Goal: Task Accomplishment & Management: Use online tool/utility

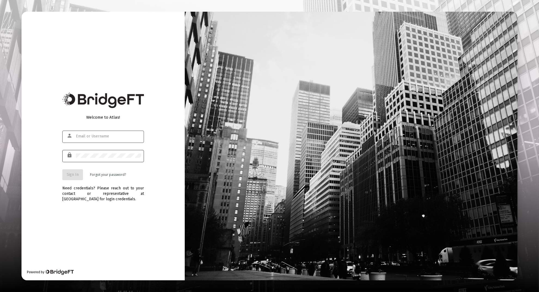
type input "[EMAIL_ADDRESS][DOMAIN_NAME]"
click at [76, 172] on span "Sign In" at bounding box center [73, 174] width 12 height 5
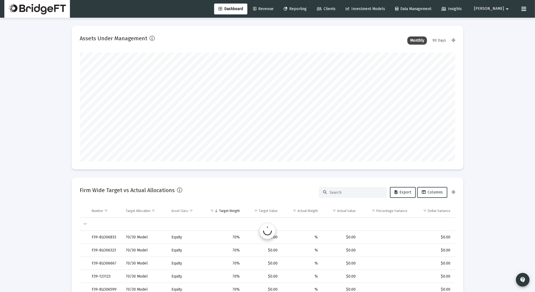
scroll to position [109, 202]
type input "[DATE]"
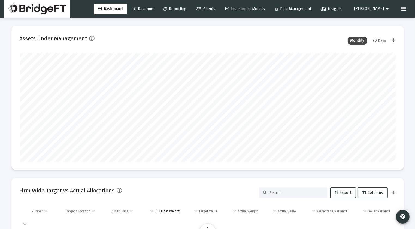
scroll to position [109, 202]
type input "[DATE]"
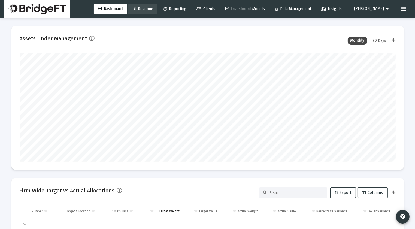
click at [153, 10] on span "Revenue" at bounding box center [143, 9] width 20 height 5
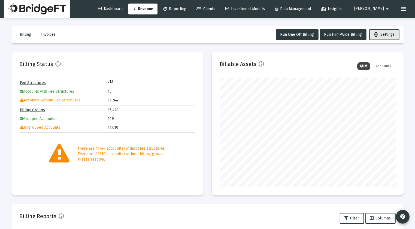
click at [390, 35] on span "Settings" at bounding box center [384, 34] width 21 height 5
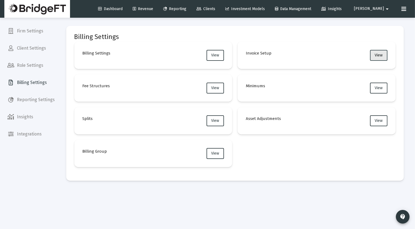
click at [377, 58] on button "View" at bounding box center [378, 55] width 17 height 11
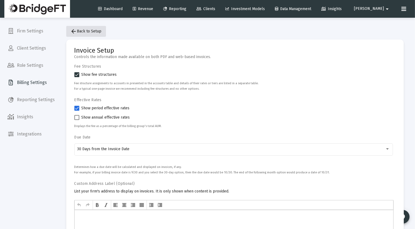
click at [76, 32] on mat-icon "arrow_back" at bounding box center [74, 31] width 7 height 7
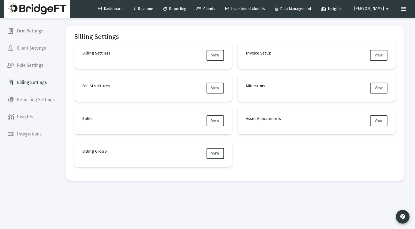
click at [35, 29] on span "Firm Settings" at bounding box center [31, 31] width 56 height 13
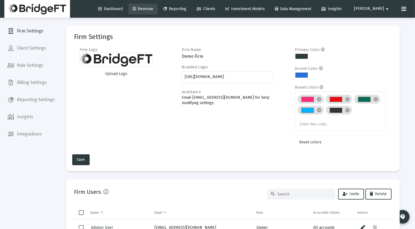
click at [157, 11] on link "Revenue" at bounding box center [142, 9] width 29 height 11
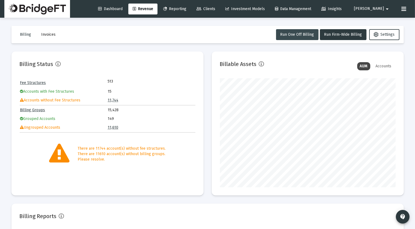
scroll to position [109, 176]
click at [285, 34] on span "Run One Off Billing" at bounding box center [297, 34] width 34 height 5
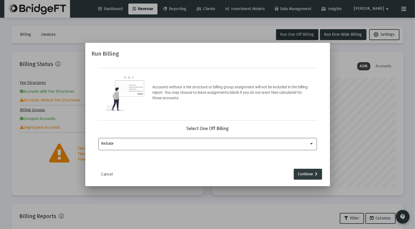
click at [185, 143] on div "Rebate" at bounding box center [205, 143] width 208 height 4
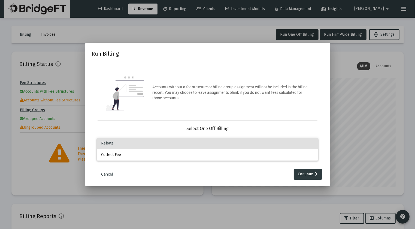
click at [203, 125] on div at bounding box center [207, 114] width 415 height 229
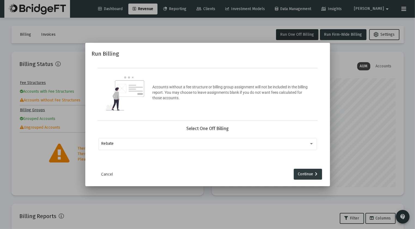
click at [103, 173] on link "Cancel" at bounding box center [106, 173] width 27 height 5
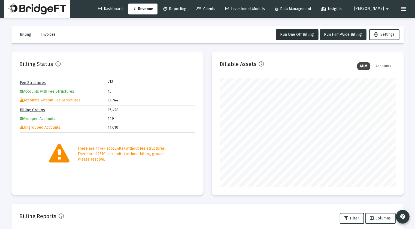
click at [38, 82] on link "Fee Structures" at bounding box center [33, 82] width 26 height 5
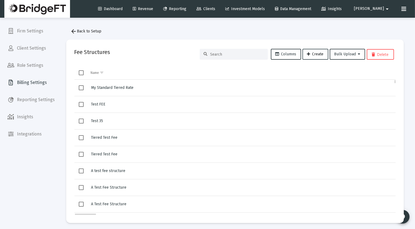
click at [314, 56] on span "Create" at bounding box center [315, 54] width 17 height 5
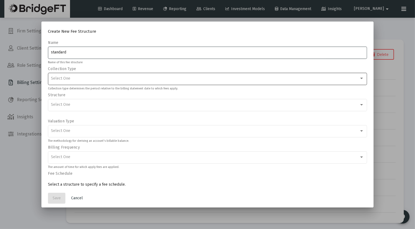
type input "standard"
click at [208, 79] on div "Select One" at bounding box center [205, 78] width 308 height 4
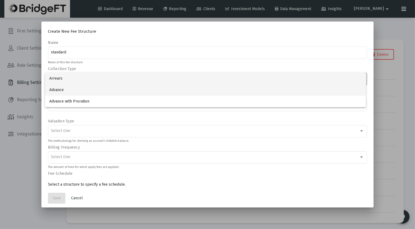
click at [172, 93] on span "Advance" at bounding box center [205, 89] width 312 height 11
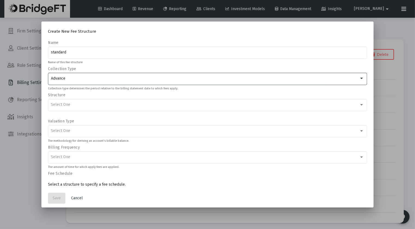
click at [172, 83] on div "Advance" at bounding box center [207, 78] width 313 height 13
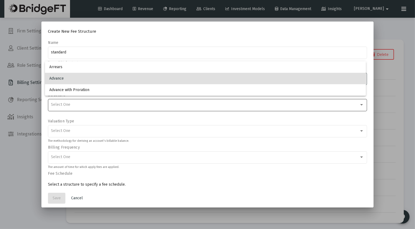
click at [134, 105] on div at bounding box center [207, 114] width 415 height 229
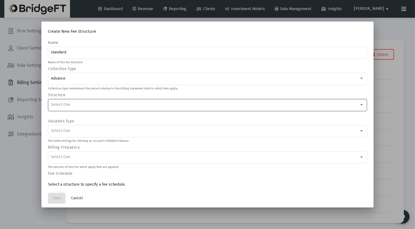
click at [150, 107] on div "Select One" at bounding box center [207, 104] width 313 height 13
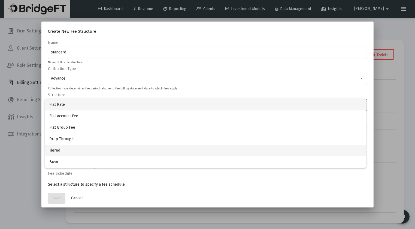
click at [107, 151] on span "Tiered" at bounding box center [205, 150] width 312 height 11
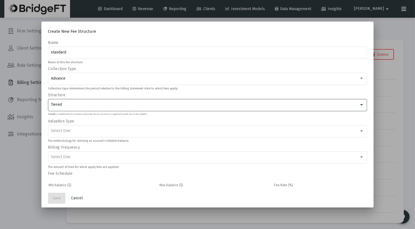
scroll to position [10, 0]
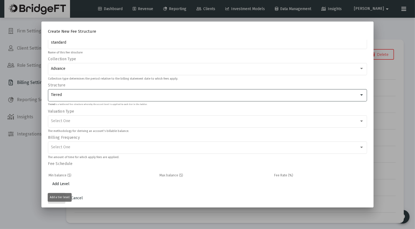
click at [62, 182] on span "Add Level" at bounding box center [60, 183] width 17 height 5
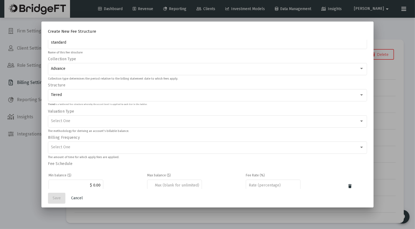
scroll to position [26, 0]
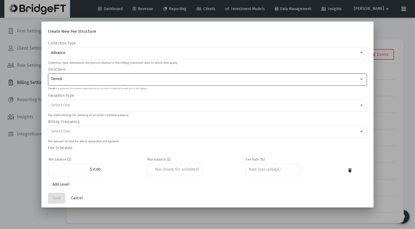
click at [101, 84] on div "Tiered" at bounding box center [207, 78] width 313 height 13
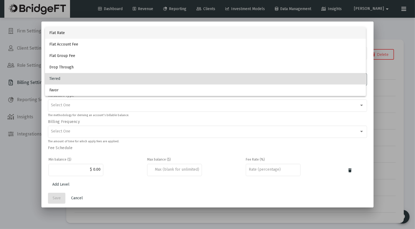
click at [99, 36] on span "Flat Rate" at bounding box center [205, 32] width 312 height 11
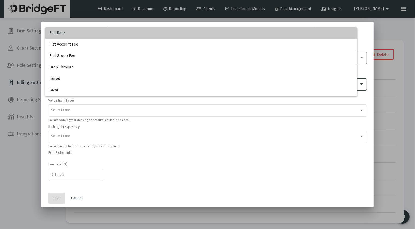
scroll to position [20, 0]
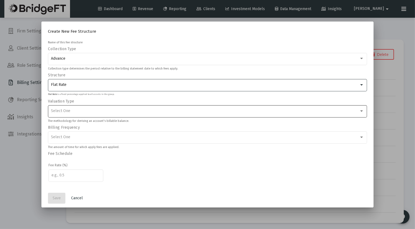
click at [86, 110] on div "Select One" at bounding box center [205, 111] width 308 height 4
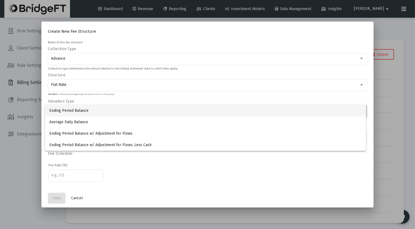
click at [121, 162] on div at bounding box center [207, 114] width 415 height 229
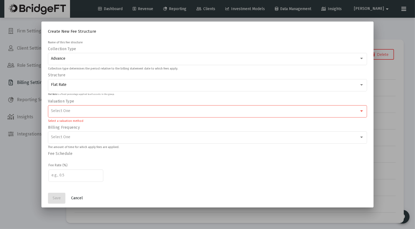
click at [76, 199] on span "Cancel" at bounding box center [77, 198] width 12 height 5
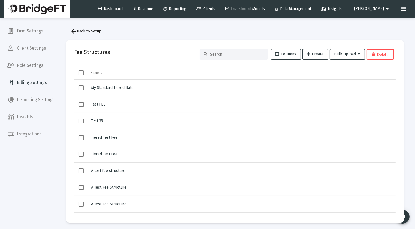
click at [33, 48] on span "Client Settings" at bounding box center [31, 48] width 56 height 13
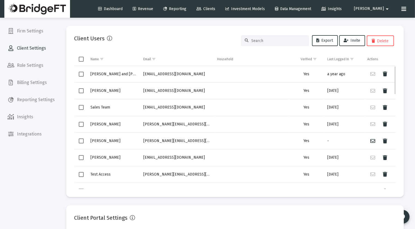
click at [81, 89] on span "Select row" at bounding box center [81, 90] width 5 height 5
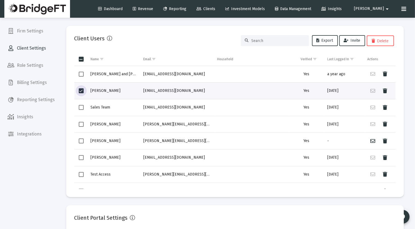
click at [36, 68] on span "Role Settings" at bounding box center [31, 65] width 56 height 13
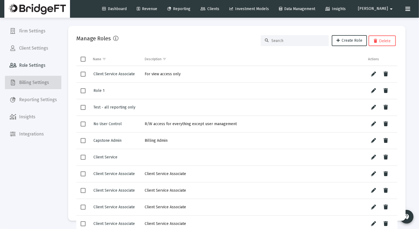
click at [39, 86] on span "Billing Settings" at bounding box center [33, 82] width 56 height 13
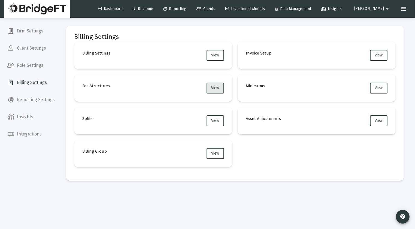
click at [214, 90] on span "View" at bounding box center [215, 88] width 8 height 5
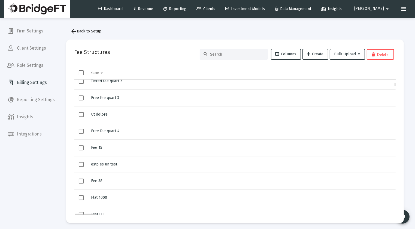
scroll to position [173, 0]
click at [32, 31] on span "Firm Settings" at bounding box center [31, 31] width 56 height 13
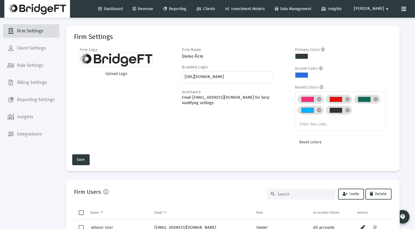
click at [153, 8] on span "Revenue" at bounding box center [143, 9] width 20 height 5
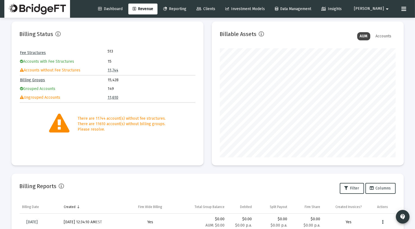
scroll to position [26, 0]
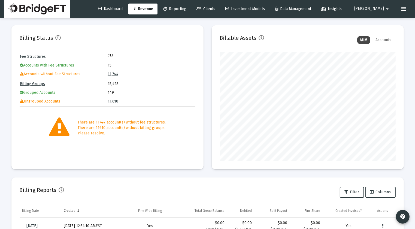
click at [36, 83] on link "Billing Groups" at bounding box center [32, 83] width 25 height 5
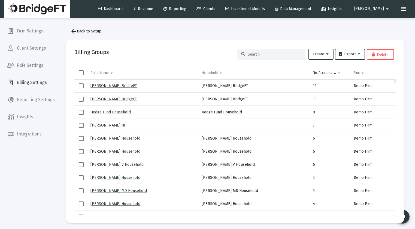
click at [112, 85] on link "[PERSON_NAME] BridgeFT" at bounding box center [114, 85] width 46 height 5
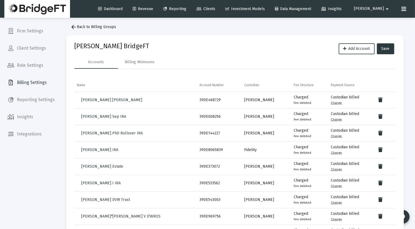
scroll to position [4, 0]
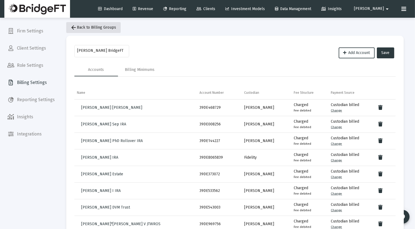
click at [109, 28] on span "arrow_back Back to Billing Groups" at bounding box center [94, 27] width 46 height 5
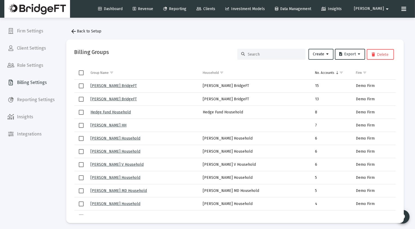
click at [324, 57] on button "Create" at bounding box center [320, 54] width 25 height 11
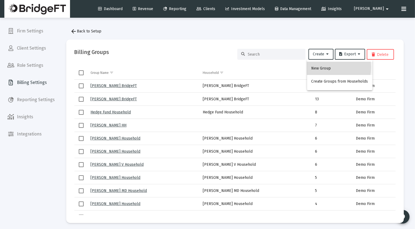
click at [321, 67] on button "New Group" at bounding box center [339, 68] width 65 height 13
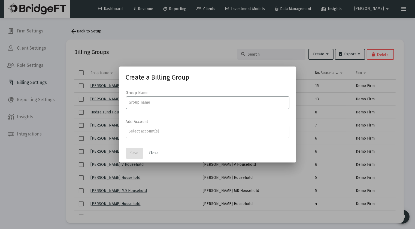
click at [178, 102] on input at bounding box center [208, 102] width 158 height 4
click at [156, 134] on div "Assignment Selection" at bounding box center [207, 131] width 160 height 7
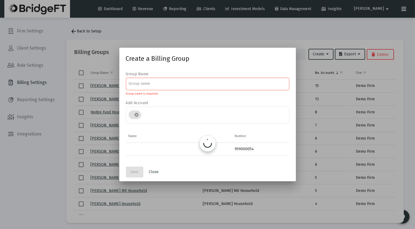
click at [152, 154] on td "Data grid" at bounding box center [179, 149] width 106 height 13
click at [158, 86] on div at bounding box center [208, 83] width 158 height 13
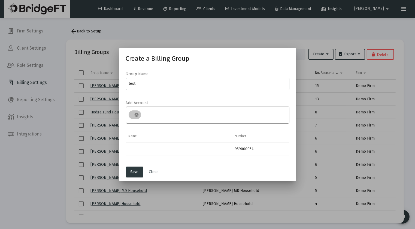
type input "test"
click at [133, 116] on mat-chip "cancel" at bounding box center [135, 114] width 13 height 9
click at [136, 115] on mat-icon "cancel" at bounding box center [136, 114] width 5 height 5
click at [145, 116] on form "Group Name test Add Account cancel" at bounding box center [207, 100] width 163 height 58
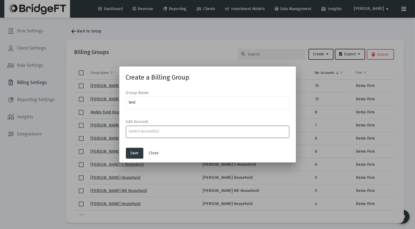
click at [144, 137] on div at bounding box center [208, 130] width 158 height 13
click at [147, 132] on input "Assignment Selection" at bounding box center [208, 131] width 158 height 4
click at [146, 131] on input "Assignment Selection" at bounding box center [208, 131] width 158 height 4
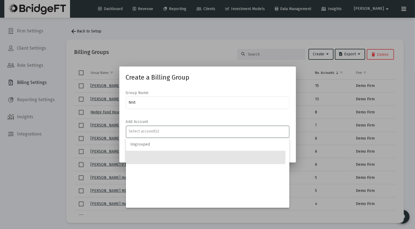
click at [146, 131] on input "Assignment Selection" at bounding box center [208, 131] width 158 height 4
click at [143, 132] on input "Assignment Selection" at bounding box center [208, 131] width 158 height 4
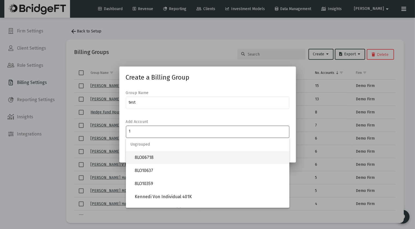
type input "1"
click at [139, 157] on span "8LO06718" at bounding box center [210, 157] width 150 height 13
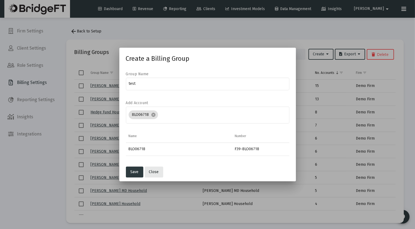
click at [156, 171] on span "Close" at bounding box center [154, 171] width 10 height 5
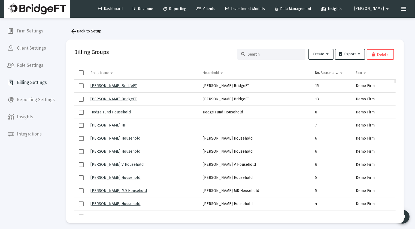
click at [122, 100] on link "[PERSON_NAME] BridgeFT" at bounding box center [114, 99] width 46 height 5
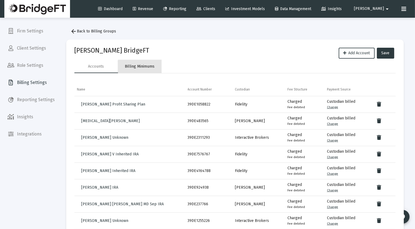
click at [143, 68] on div "Billing Minimums" at bounding box center [140, 66] width 30 height 5
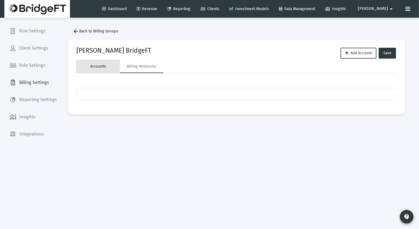
click at [103, 66] on div "Accounts" at bounding box center [98, 66] width 16 height 5
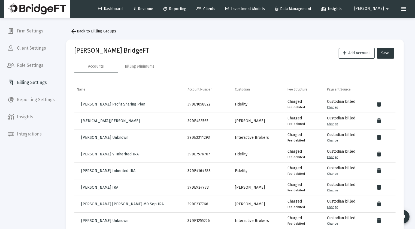
click at [35, 32] on span "Firm Settings" at bounding box center [31, 31] width 56 height 13
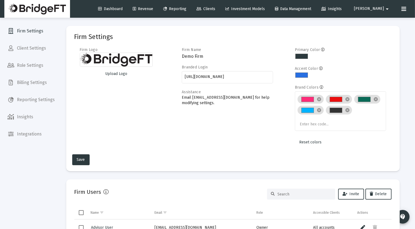
click at [157, 13] on link "Revenue" at bounding box center [142, 9] width 29 height 11
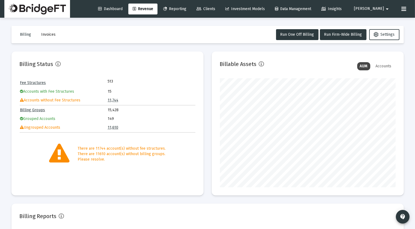
scroll to position [109, 176]
click at [39, 110] on link "Billing Groups" at bounding box center [32, 110] width 25 height 5
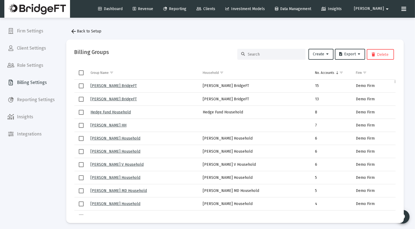
click at [126, 113] on link "Hedge Fund Household" at bounding box center [111, 112] width 40 height 5
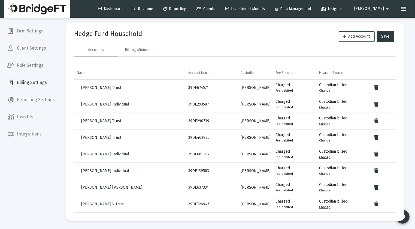
scroll to position [17, 0]
click at [34, 84] on span "Billing Settings" at bounding box center [31, 82] width 56 height 13
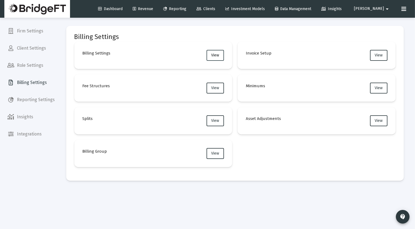
click at [215, 54] on span "View" at bounding box center [215, 55] width 8 height 5
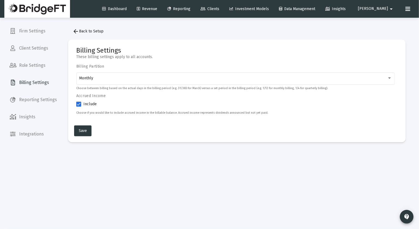
click at [75, 31] on mat-icon "arrow_back" at bounding box center [75, 31] width 7 height 7
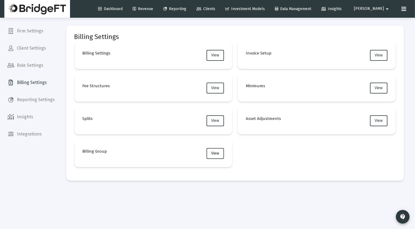
click at [208, 152] on button "View" at bounding box center [214, 153] width 17 height 11
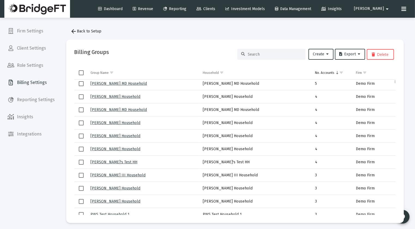
scroll to position [107, 0]
click at [130, 149] on link "[PERSON_NAME] Household" at bounding box center [116, 148] width 50 height 5
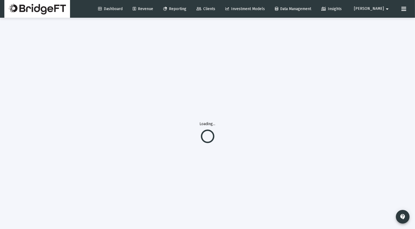
scroll to position [0, 0]
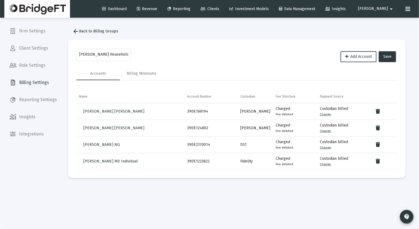
click at [78, 32] on mat-icon "arrow_back" at bounding box center [75, 31] width 7 height 7
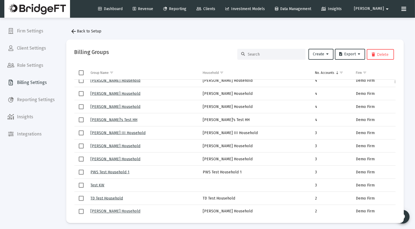
scroll to position [150, 0]
click at [139, 106] on link "[PERSON_NAME] Household" at bounding box center [116, 106] width 50 height 5
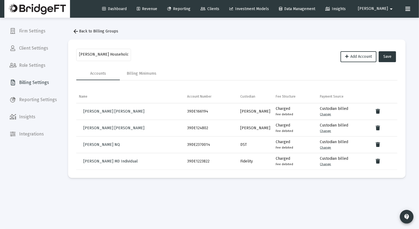
click at [82, 30] on span "arrow_back Back to Billing Groups" at bounding box center [95, 31] width 46 height 5
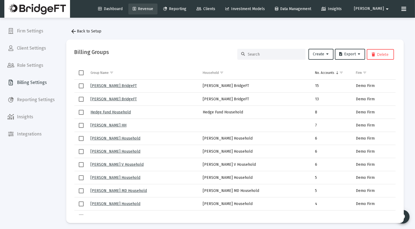
click at [153, 10] on span "Revenue" at bounding box center [143, 9] width 20 height 5
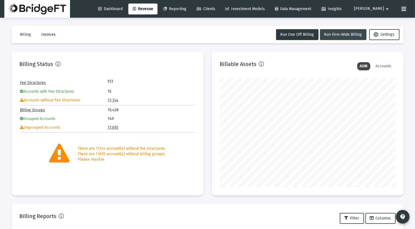
scroll to position [109, 176]
click at [341, 34] on span "Run Firm-Wide Billing" at bounding box center [343, 34] width 38 height 5
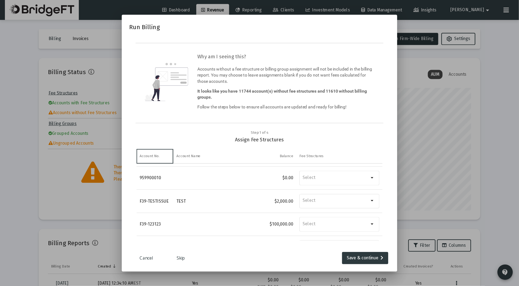
scroll to position [38, 0]
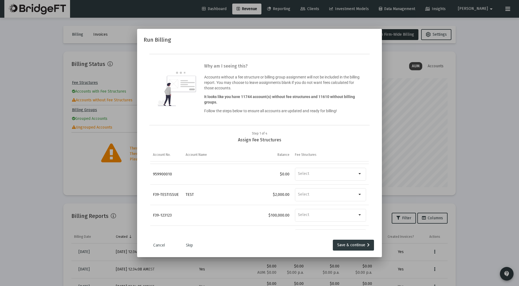
drag, startPoint x: 373, startPoint y: 31, endPoint x: 343, endPoint y: 120, distance: 93.4
click at [343, 120] on div "Why am I seeing this? Accounts without a fee structure or billing group assignm…" at bounding box center [259, 89] width 220 height 71
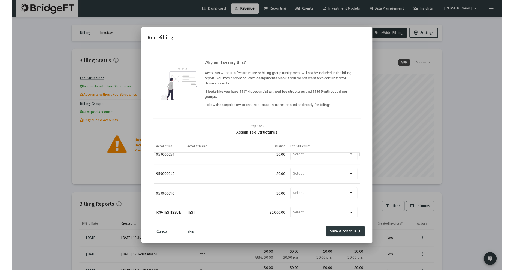
scroll to position [0, 0]
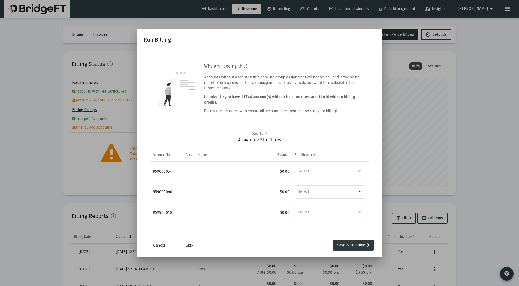
click at [188, 228] on link "Skip" at bounding box center [189, 244] width 27 height 5
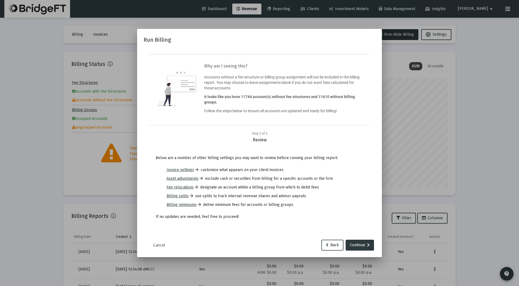
click at [323, 228] on button "Back" at bounding box center [332, 245] width 22 height 11
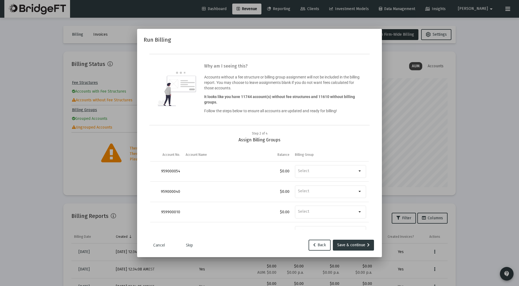
click at [187, 228] on link "Skip" at bounding box center [189, 244] width 27 height 5
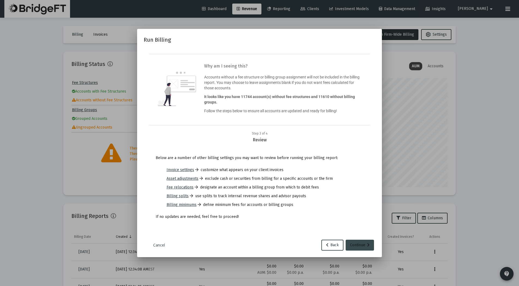
click at [355, 228] on div "Continue" at bounding box center [360, 245] width 20 height 11
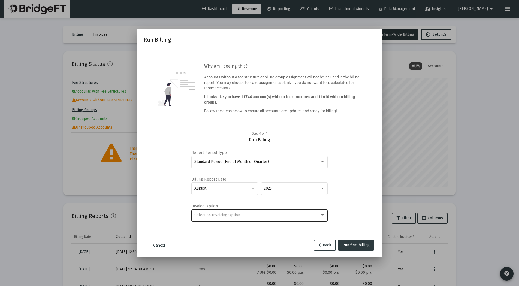
click at [289, 216] on div "Select an Invoicing Option" at bounding box center [257, 215] width 126 height 4
click at [154, 228] on div at bounding box center [259, 143] width 519 height 286
click at [160, 228] on link "Cancel" at bounding box center [158, 244] width 27 height 5
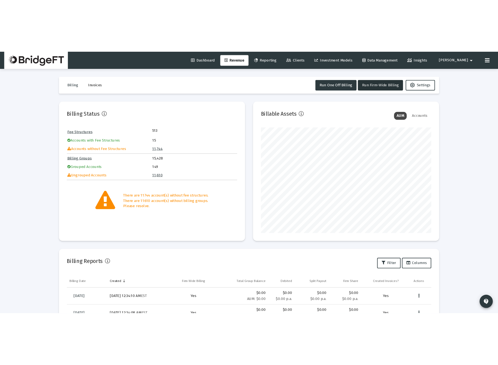
scroll to position [109, 176]
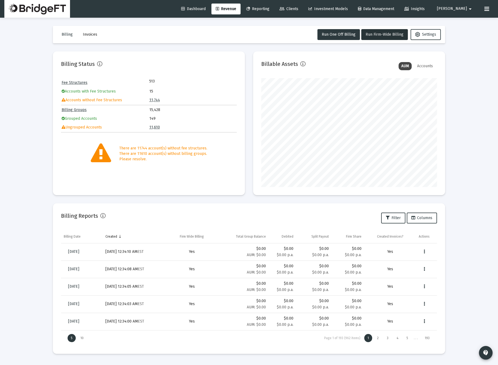
click at [419, 207] on div "Loading... Billing Invoices Run One Off Billing Run Firm-Wide Billing Settings …" at bounding box center [249, 182] width 498 height 365
